Goal: Entertainment & Leisure: Consume media (video, audio)

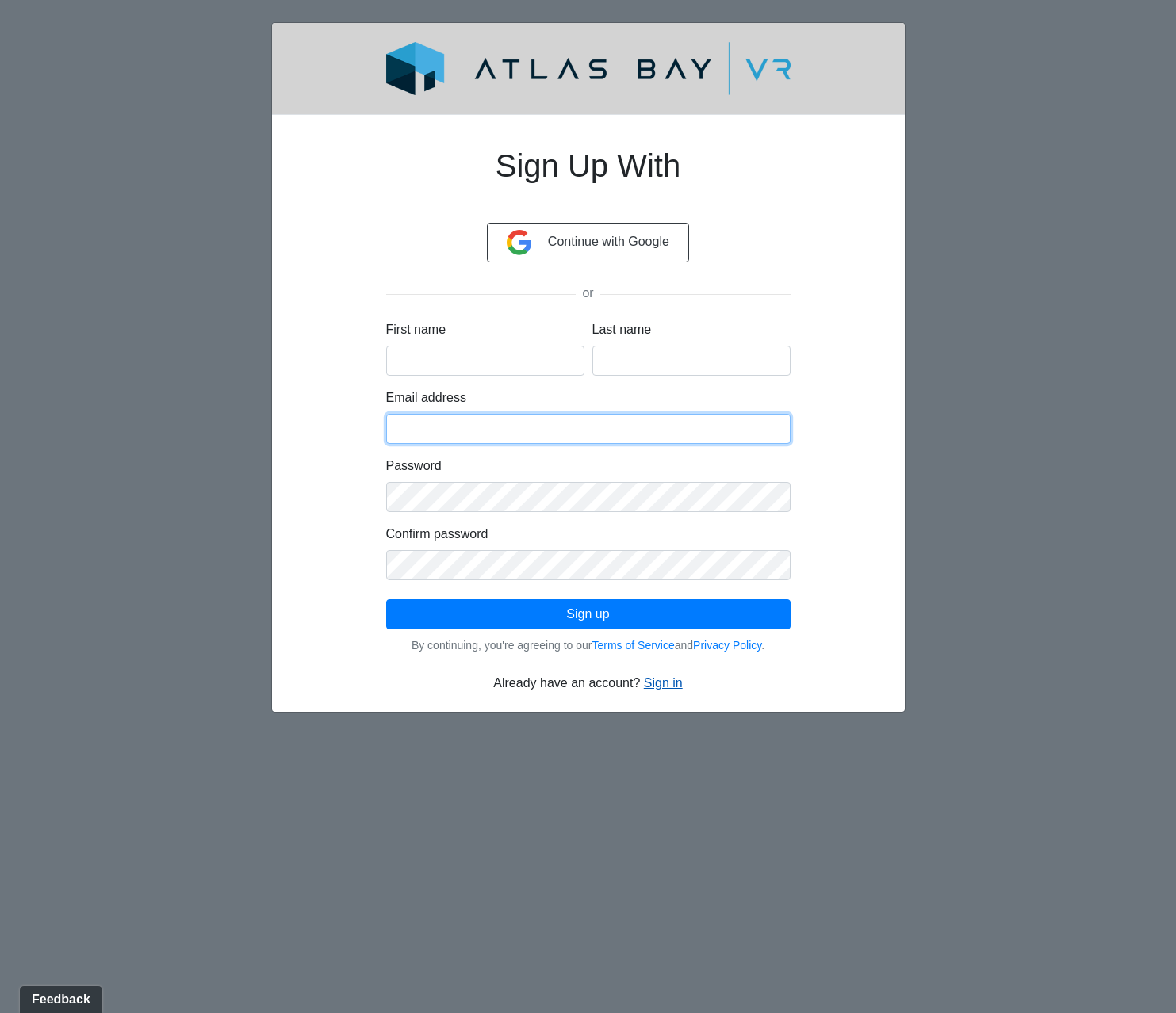
type input "Cornwall"
click at [657, 686] on link "Sign in" at bounding box center [663, 683] width 39 height 13
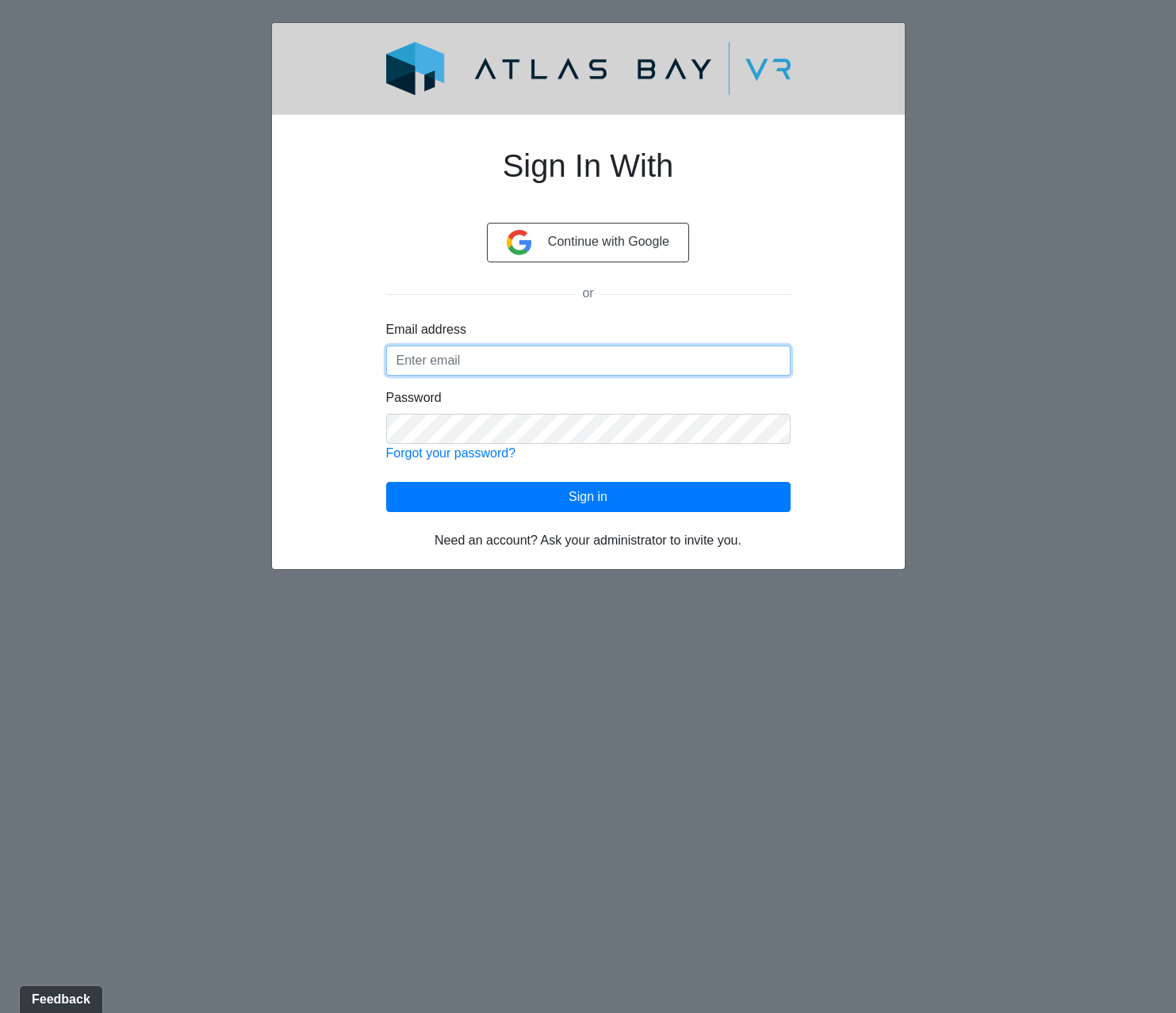
type input "[GEOGRAPHIC_DATA]"
click at [456, 360] on input "[GEOGRAPHIC_DATA]" at bounding box center [588, 360] width 404 height 30
drag, startPoint x: 477, startPoint y: 360, endPoint x: 330, endPoint y: 360, distance: 147.0
click at [330, 360] on div "Sign In With Continue with Google or Email address Cornwall Password Forgot you…" at bounding box center [588, 339] width 557 height 423
type input "L"
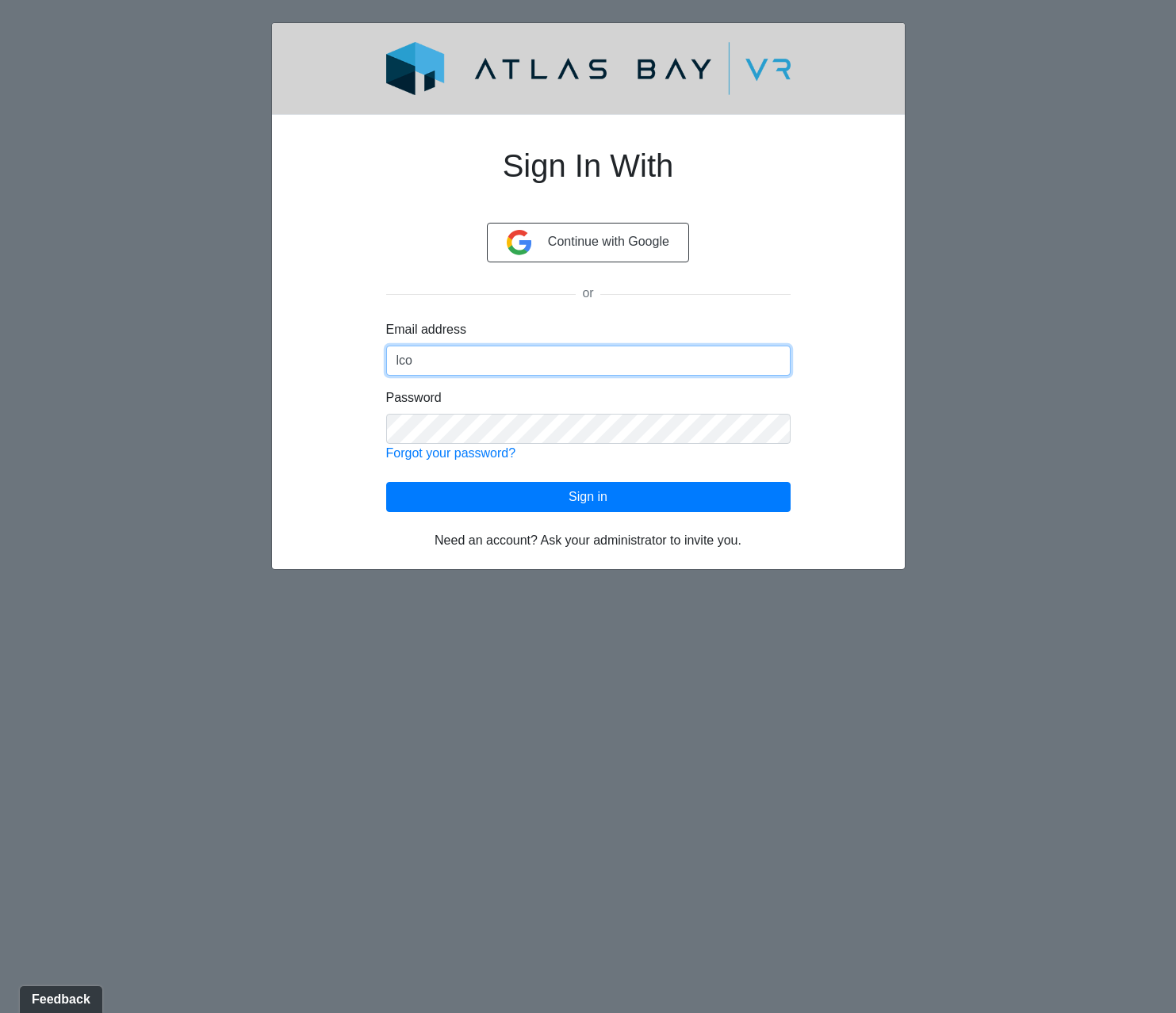
type input "[EMAIL_ADDRESS][DOMAIN_NAME]"
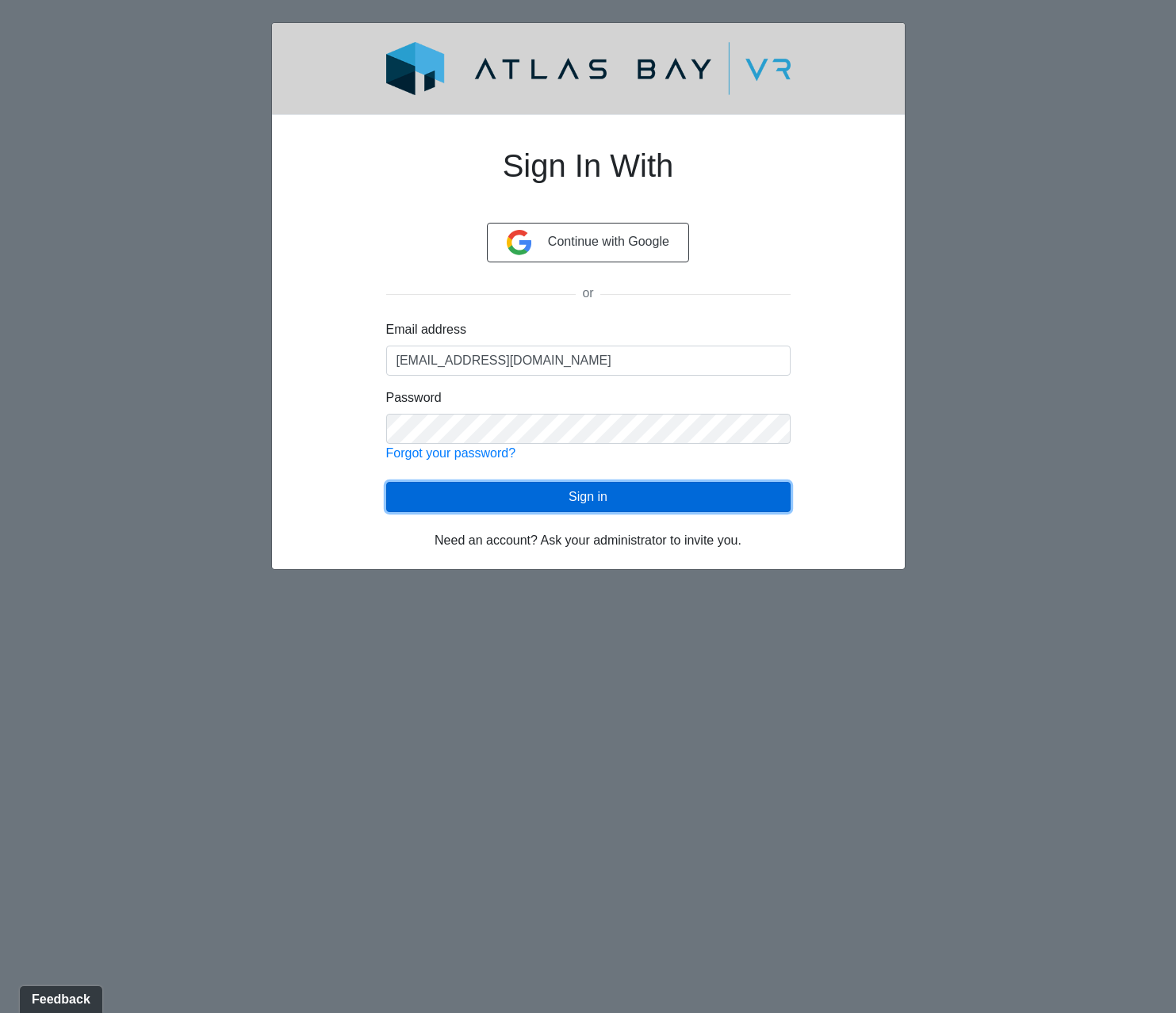
click at [574, 504] on button "Sign in" at bounding box center [588, 497] width 404 height 30
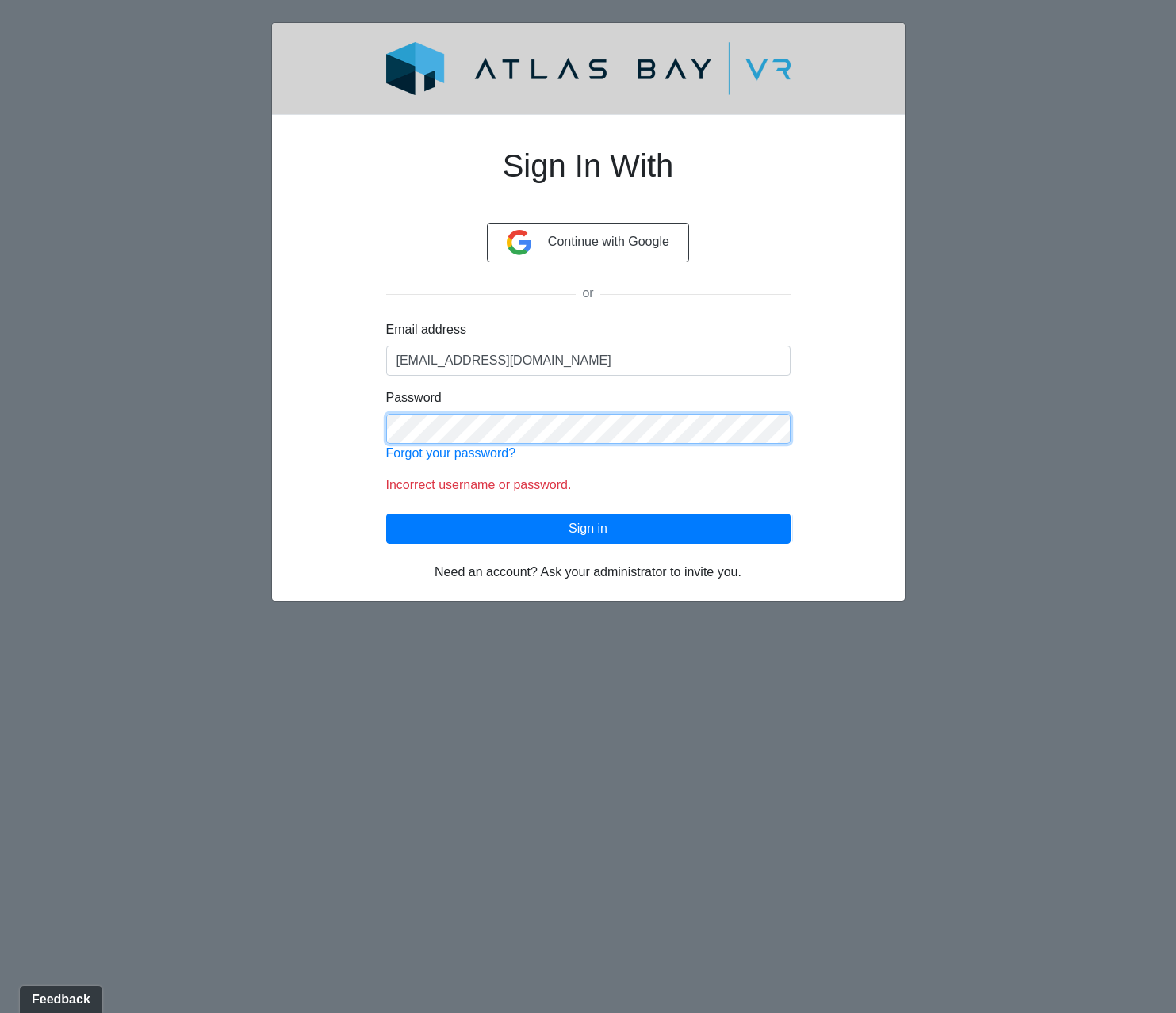
click at [343, 434] on div "Sign In With Continue with Google or Email address [EMAIL_ADDRESS][DOMAIN_NAME]…" at bounding box center [588, 355] width 557 height 454
click button "Sign in" at bounding box center [588, 529] width 404 height 30
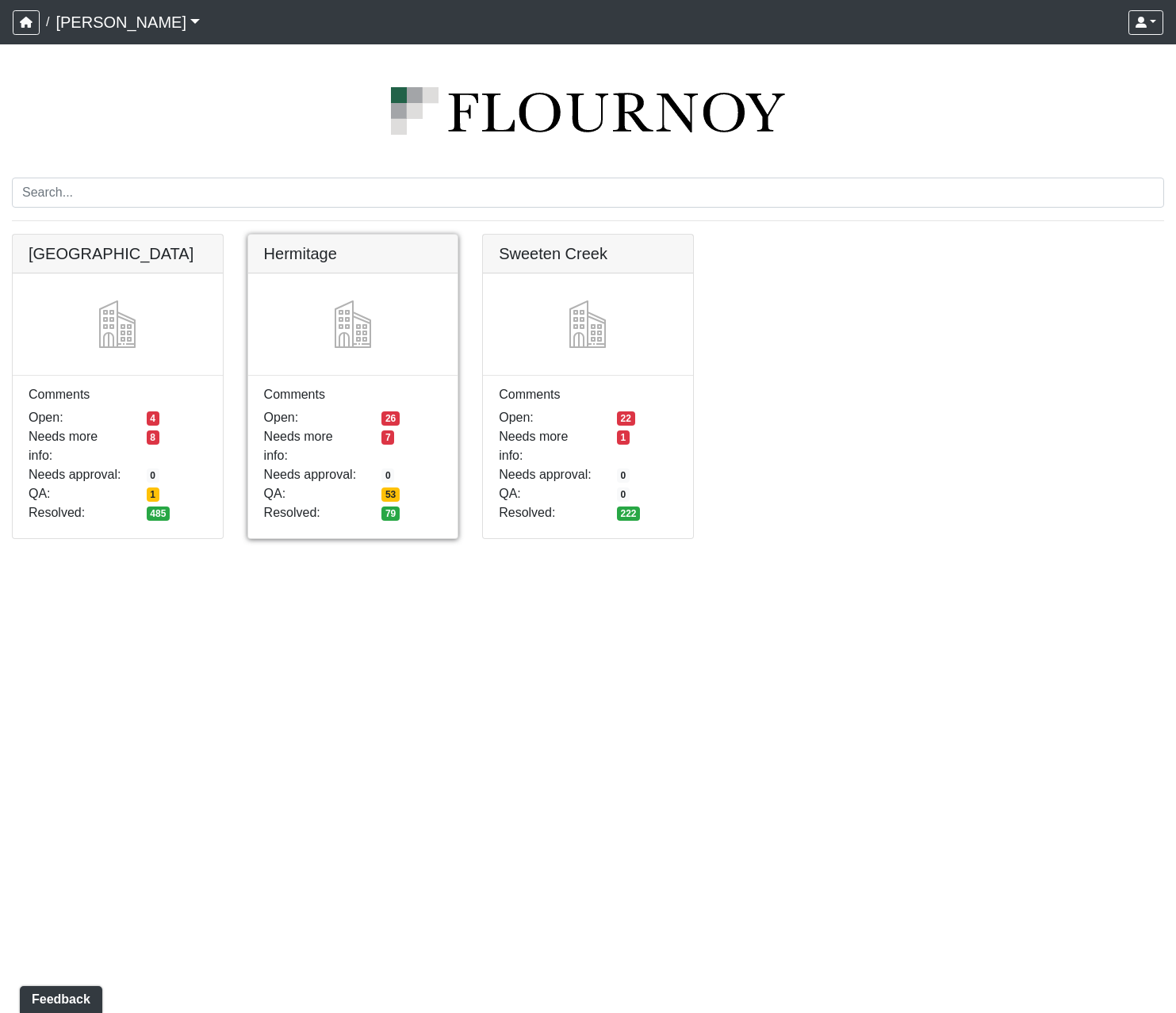
click at [320, 235] on link at bounding box center [353, 235] width 210 height 0
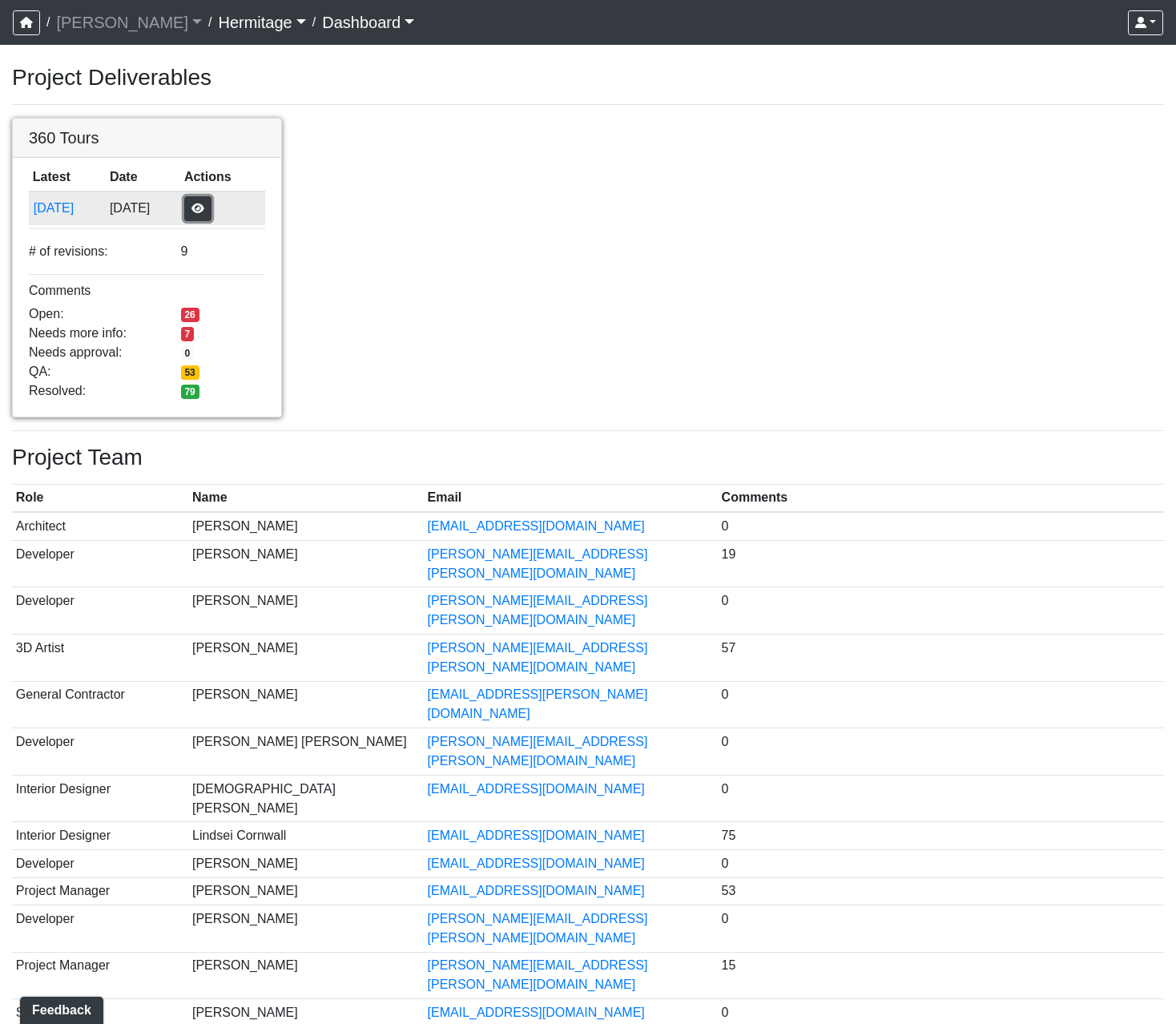
click at [211, 206] on button "button" at bounding box center [198, 209] width 27 height 25
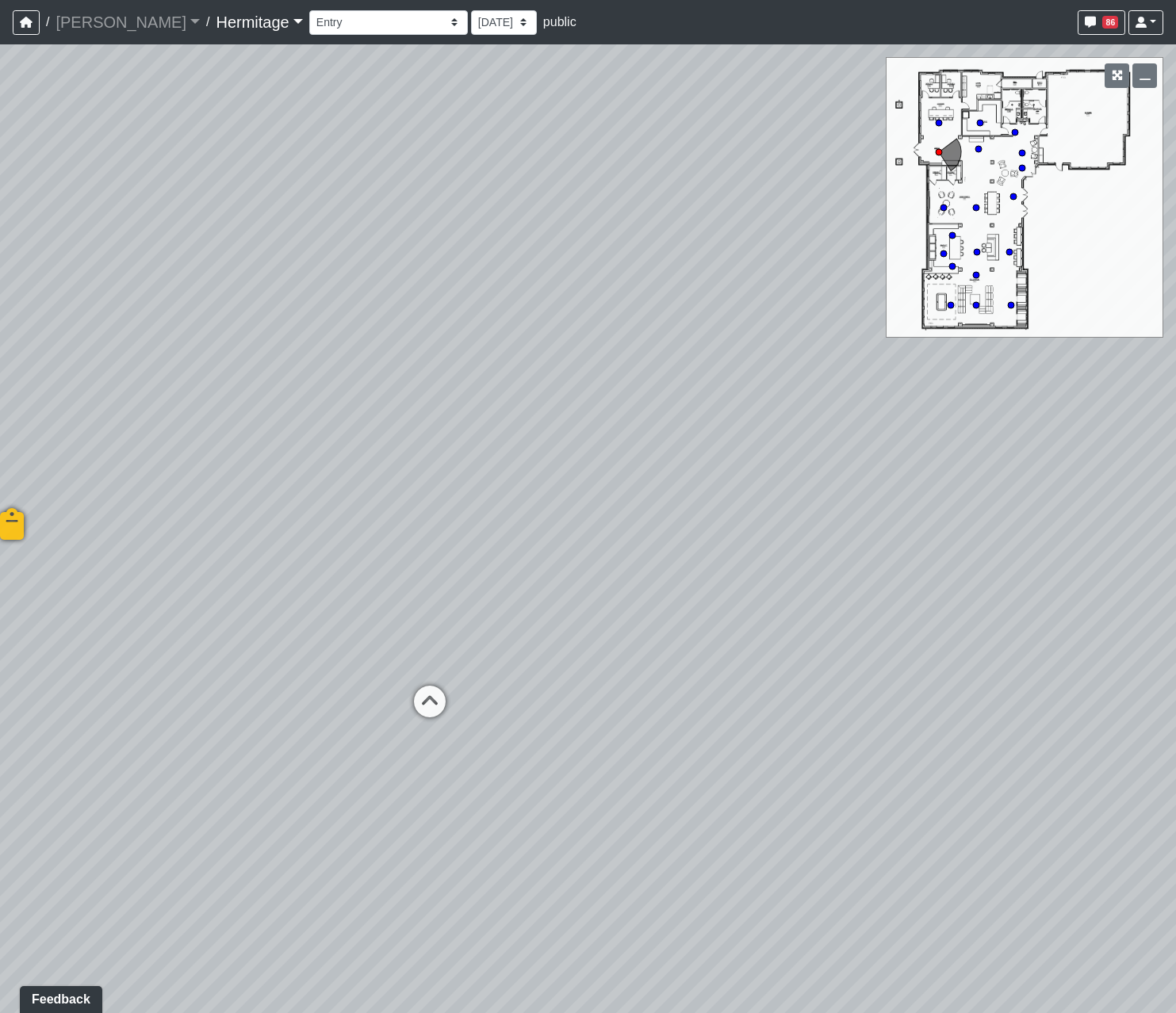
drag, startPoint x: 830, startPoint y: 528, endPoint x: 687, endPoint y: 527, distance: 143.0
click at [687, 527] on div "Loading... Leasing Desk Loading... Hallway Loading... Created by Lindsei Cornwa…" at bounding box center [588, 529] width 1176 height 969
click at [430, 691] on icon at bounding box center [429, 709] width 47 height 47
drag, startPoint x: 437, startPoint y: 515, endPoint x: 809, endPoint y: 528, distance: 372.2
click at [809, 528] on div "Loading... Leasing Desk Loading... Hallway Loading... Created by Lindsei Cornwa…" at bounding box center [588, 529] width 1176 height 969
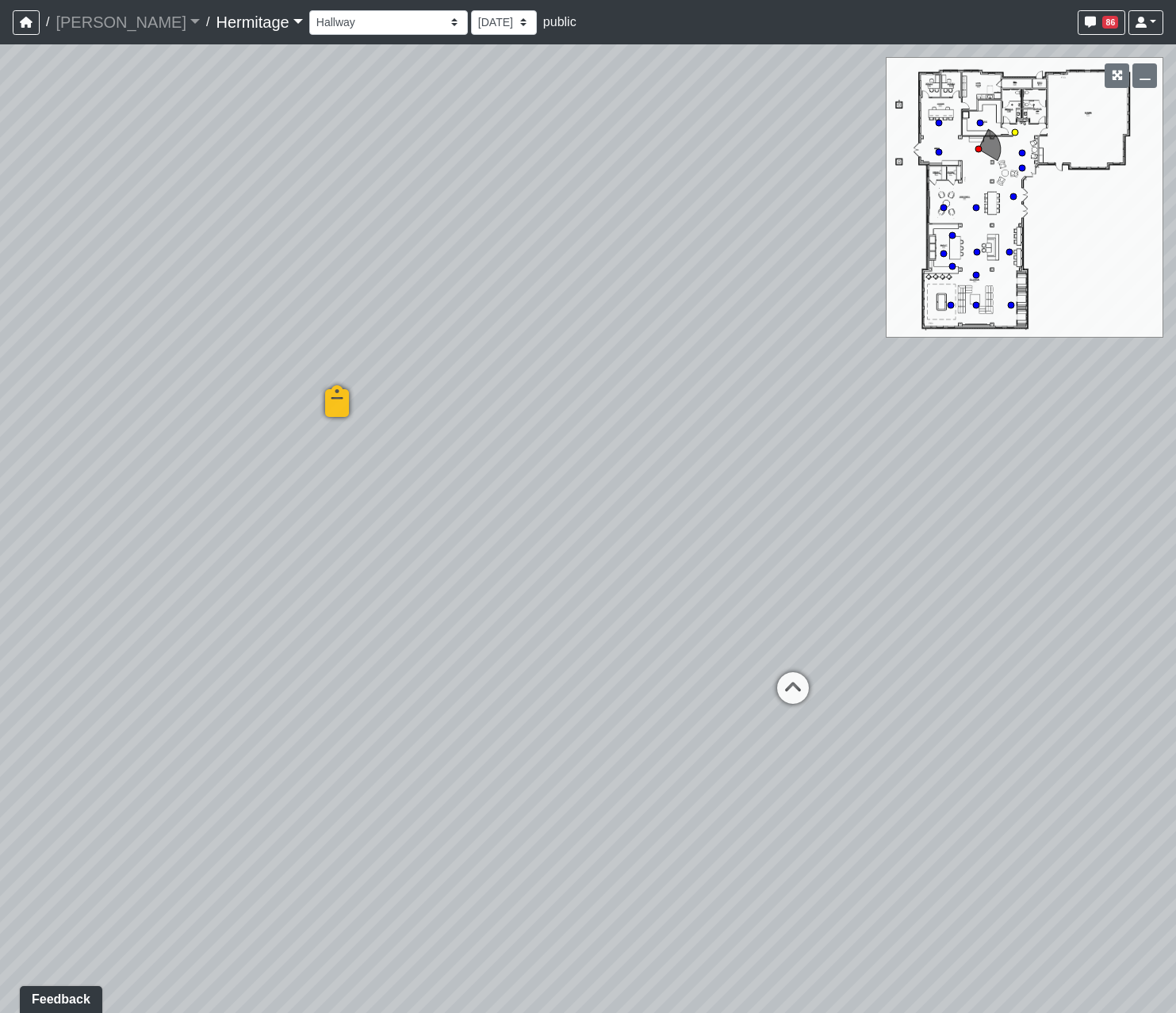
click at [1012, 134] on circle at bounding box center [1015, 132] width 7 height 7
select select "7C78xyHgKhQxSvgEcJHmdo"
drag, startPoint x: 682, startPoint y: 658, endPoint x: 299, endPoint y: 618, distance: 385.1
click at [299, 618] on div "Loading... Leasing Desk Loading... Hallway Loading... Created by Lindsei Cornwa…" at bounding box center [588, 529] width 1176 height 969
drag, startPoint x: 645, startPoint y: 564, endPoint x: 279, endPoint y: 567, distance: 366.0
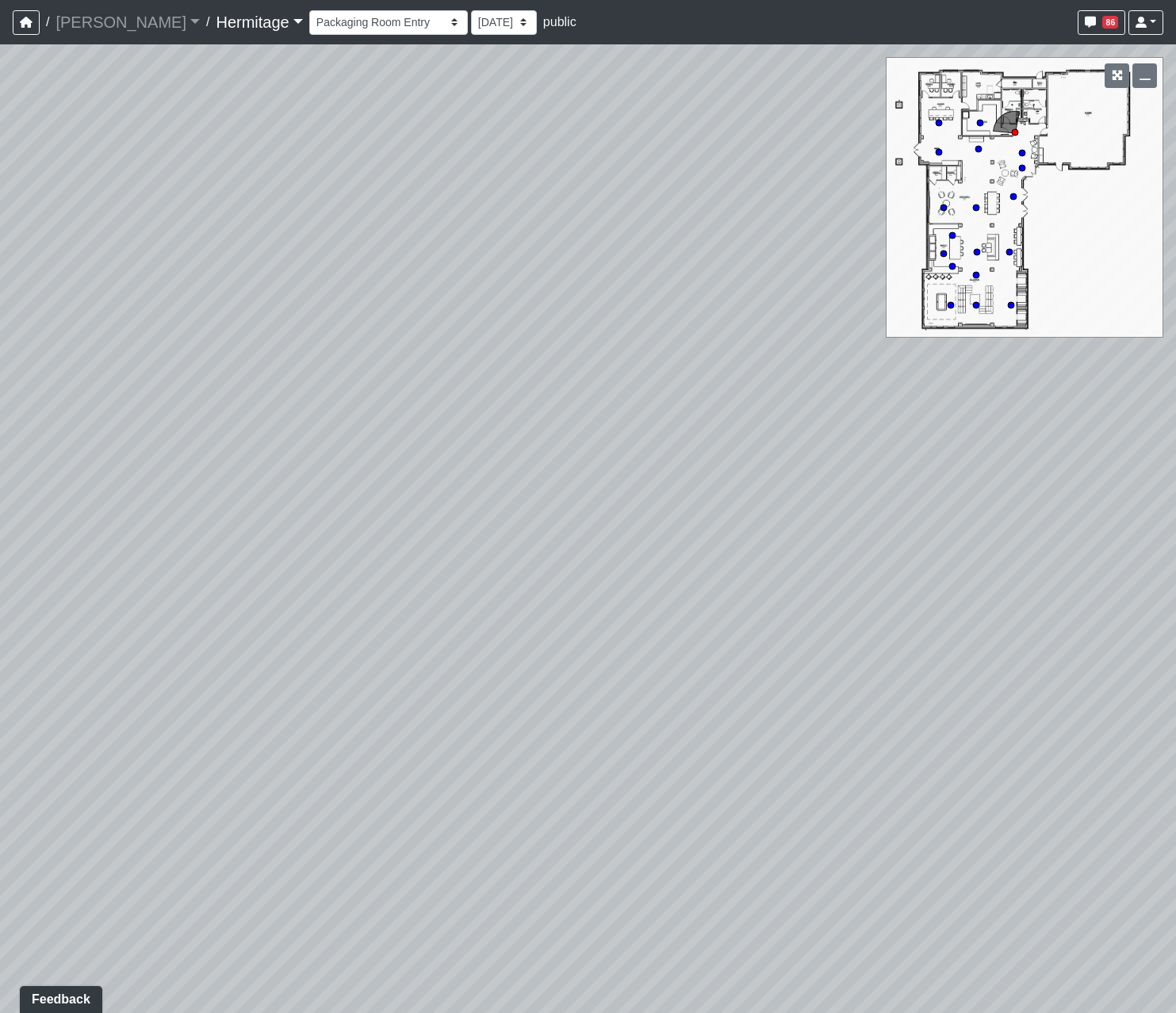
click at [279, 567] on div "Loading... Leasing Desk Loading... Hallway Loading... Created by Lindsei Cornwa…" at bounding box center [588, 529] width 1176 height 969
drag, startPoint x: 334, startPoint y: 562, endPoint x: 200, endPoint y: 573, distance: 134.5
click at [200, 573] on div "Loading... Leasing Desk Loading... Hallway Loading... Created by Lindsei Cornwa…" at bounding box center [588, 529] width 1176 height 969
drag, startPoint x: 555, startPoint y: 539, endPoint x: 158, endPoint y: 558, distance: 397.5
click at [137, 564] on div "Loading... Leasing Desk Loading... Hallway Loading... Created by Lindsei Cornwa…" at bounding box center [588, 529] width 1176 height 969
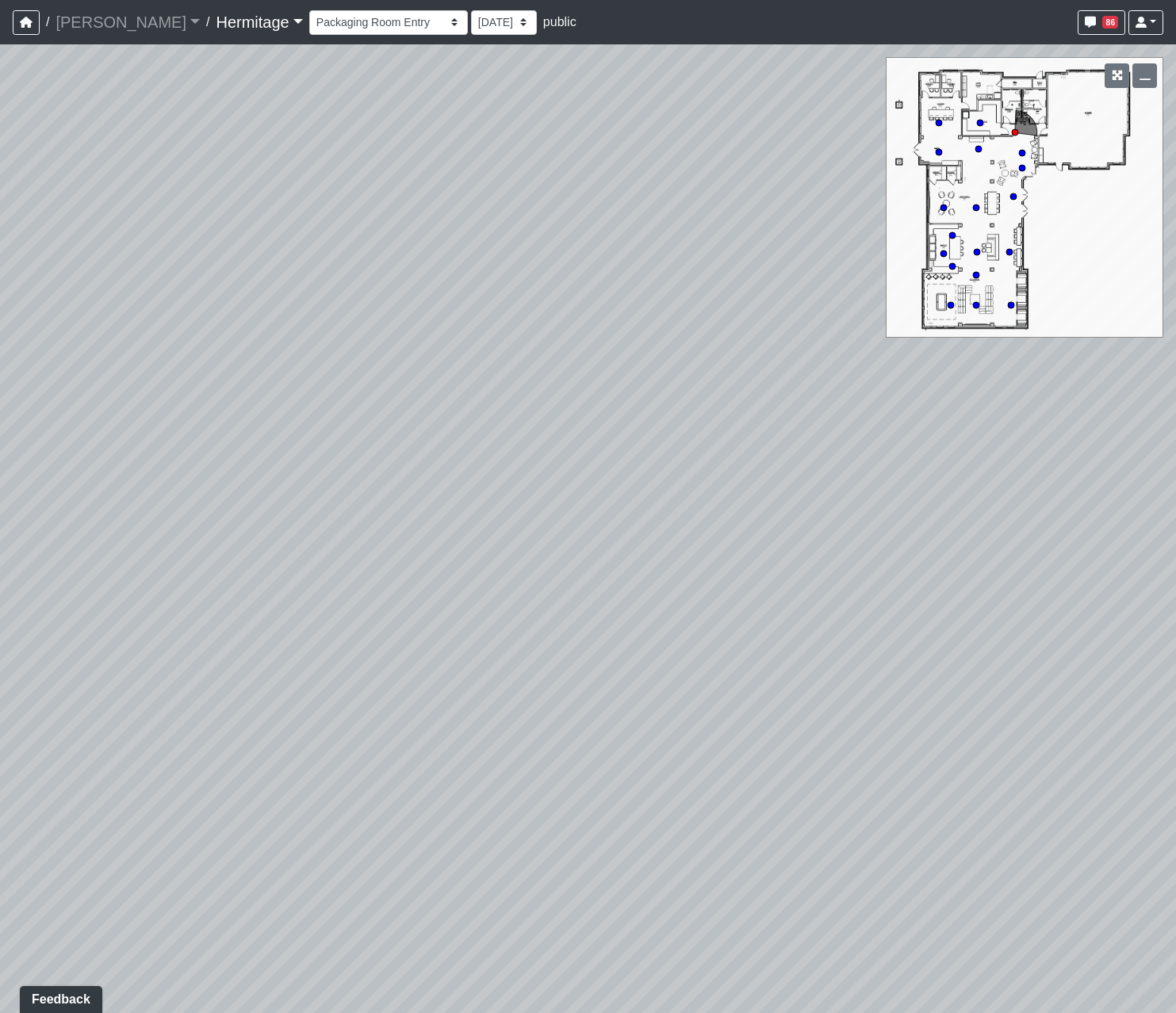
drag, startPoint x: 531, startPoint y: 523, endPoint x: 189, endPoint y: 557, distance: 343.7
click at [181, 559] on div "Loading... Leasing Desk Loading... Hallway Loading... Created by Lindsei Cornwa…" at bounding box center [588, 529] width 1176 height 969
drag, startPoint x: 548, startPoint y: 549, endPoint x: 242, endPoint y: 530, distance: 306.6
click at [242, 530] on div "Loading... Leasing Desk Loading... Hallway Loading... Created by Lindsei Cornwa…" at bounding box center [588, 529] width 1176 height 969
drag, startPoint x: 613, startPoint y: 550, endPoint x: 548, endPoint y: 517, distance: 72.9
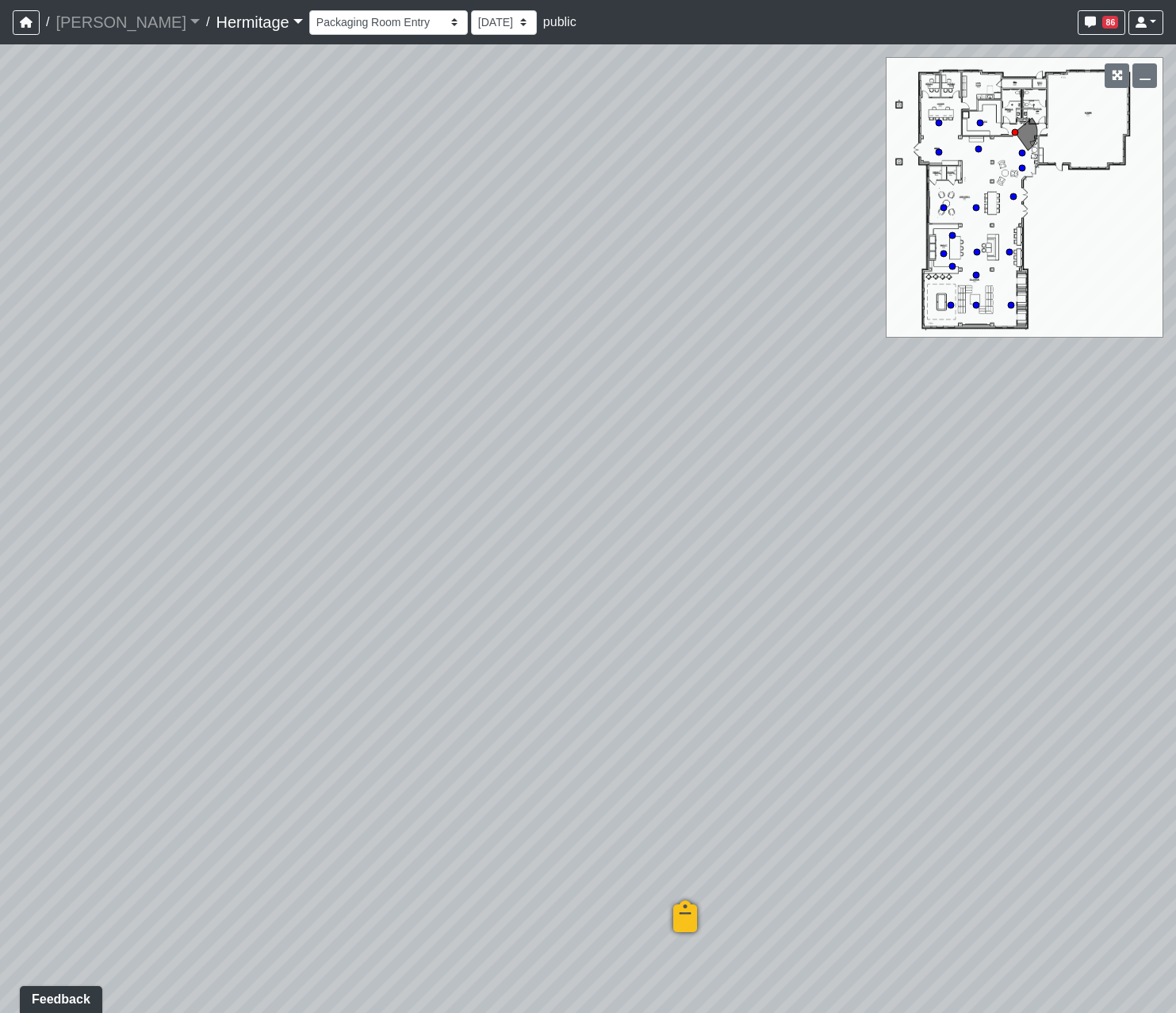
click at [548, 517] on div "Loading... Leasing Desk Loading... Hallway Loading... Created by Lindsei Cornwa…" at bounding box center [588, 529] width 1176 height 969
